Goal: Navigation & Orientation: Find specific page/section

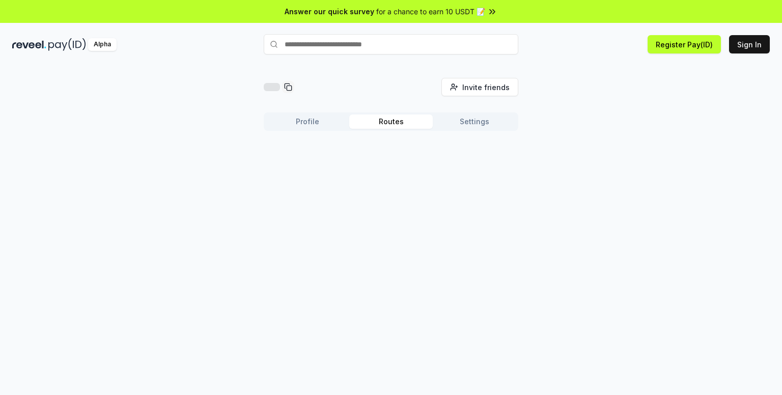
click at [385, 123] on button "Routes" at bounding box center [390, 122] width 83 height 14
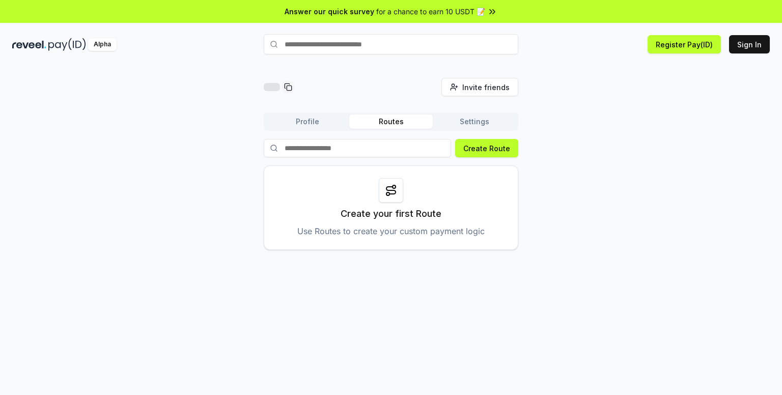
click at [313, 122] on button "Profile" at bounding box center [307, 122] width 83 height 14
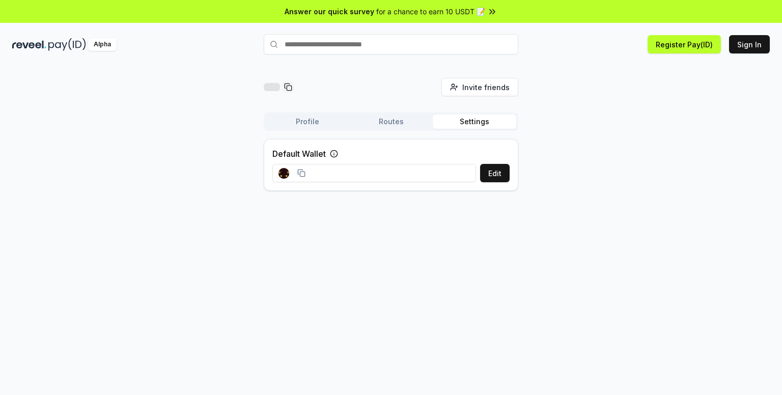
click at [462, 128] on button "Settings" at bounding box center [474, 122] width 83 height 14
click at [401, 123] on button "Routes" at bounding box center [390, 122] width 83 height 14
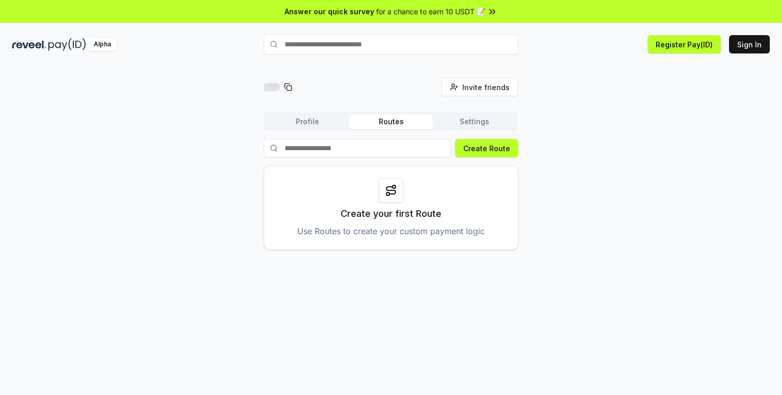
click at [307, 121] on button "Profile" at bounding box center [307, 122] width 83 height 14
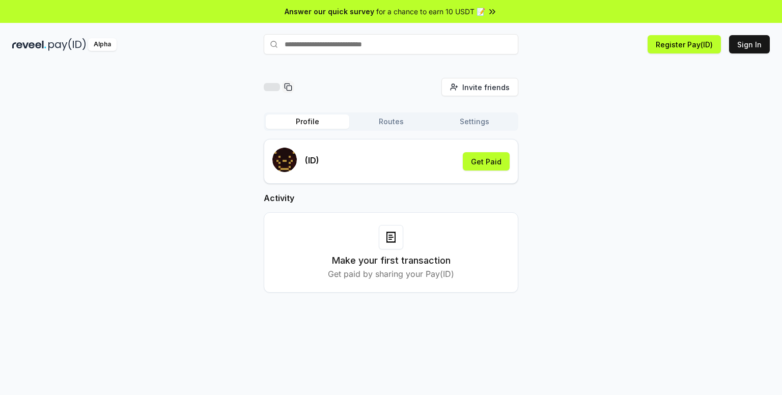
click at [620, 103] on div "Invite friends Invite Profile Routes Settings (ID) Get Paid Activity Make your …" at bounding box center [390, 193] width 757 height 231
